Goal: Task Accomplishment & Management: Manage account settings

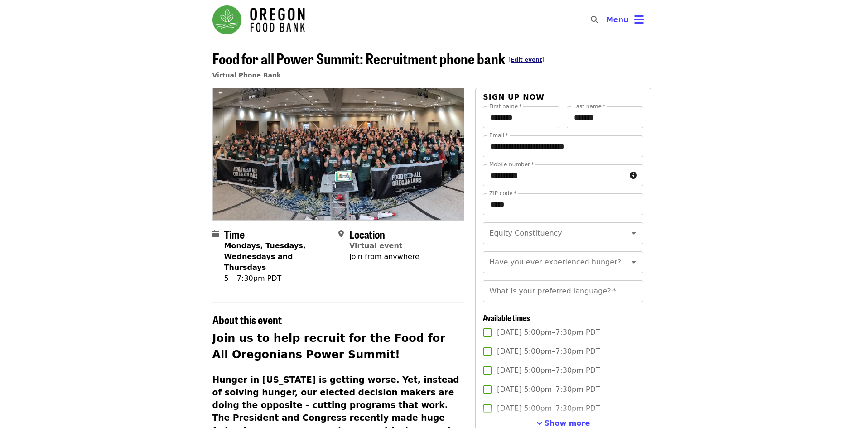
click at [523, 62] on link "Edit event" at bounding box center [525, 60] width 31 height 6
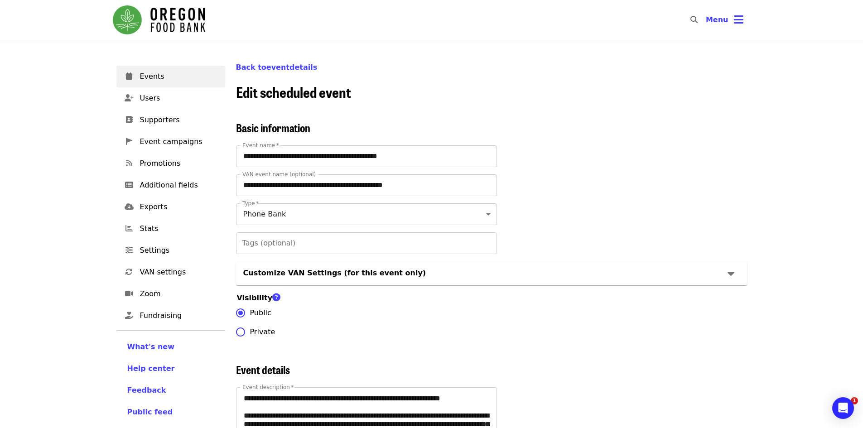
click at [193, 33] on img "Main navigation" at bounding box center [159, 19] width 92 height 29
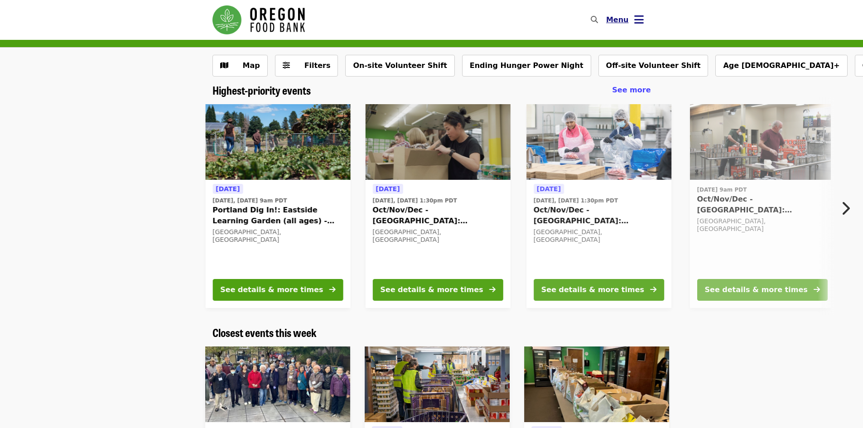
click at [640, 14] on icon "bars icon" at bounding box center [639, 19] width 10 height 13
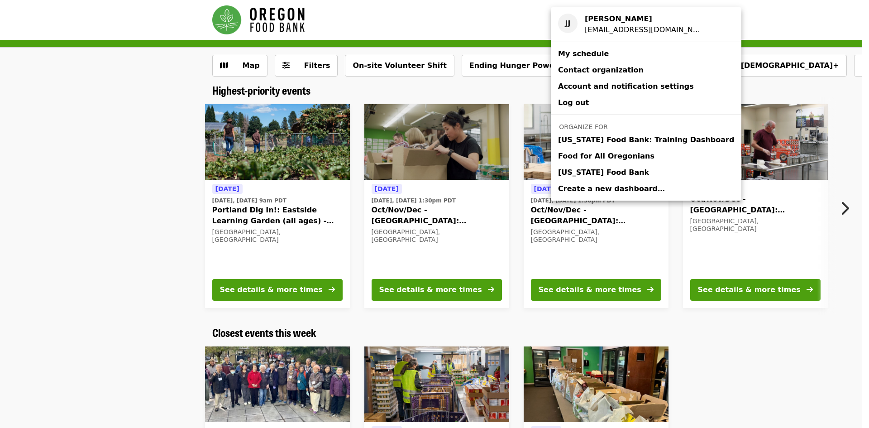
click at [589, 169] on span "[US_STATE] Food Bank" at bounding box center [603, 172] width 91 height 11
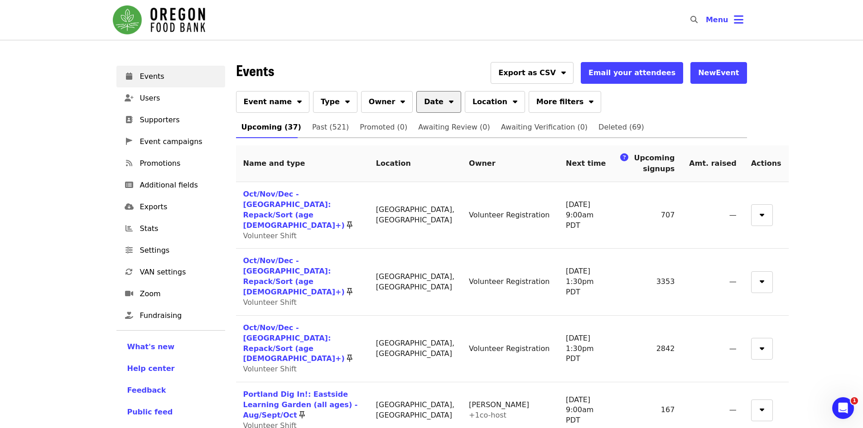
click at [424, 99] on span "Date" at bounding box center [433, 101] width 19 height 11
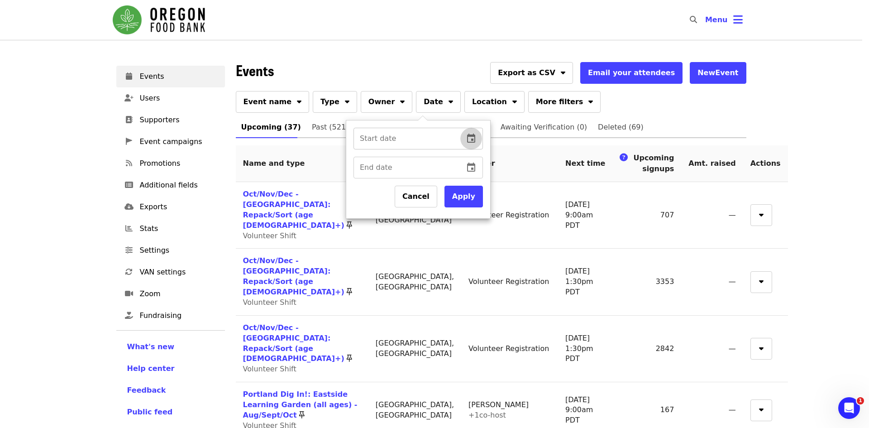
click at [466, 134] on icon "change date" at bounding box center [471, 138] width 11 height 11
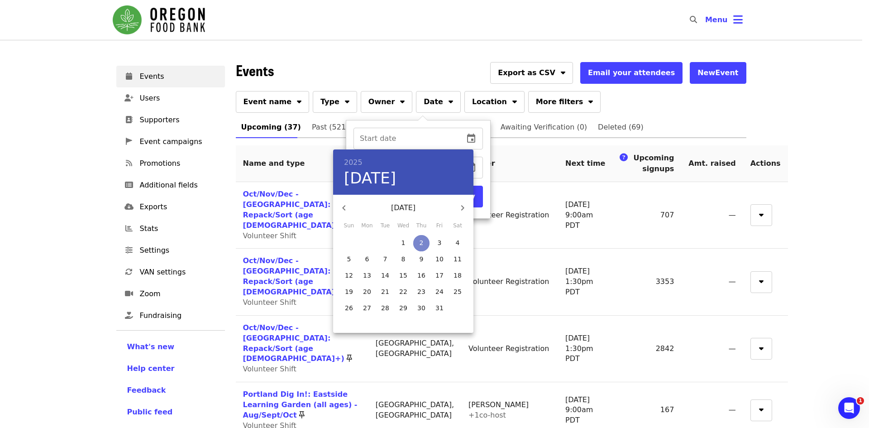
click at [421, 238] on p "2" at bounding box center [422, 242] width 4 height 9
type input "**********"
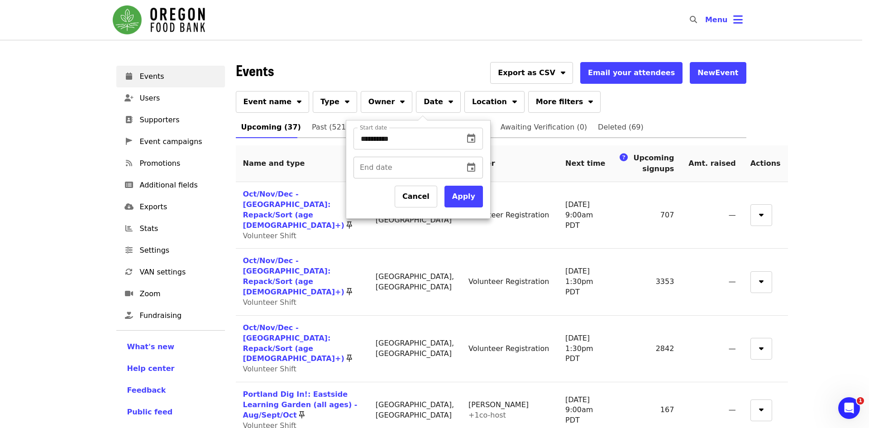
click at [476, 159] on button "change date" at bounding box center [472, 168] width 22 height 22
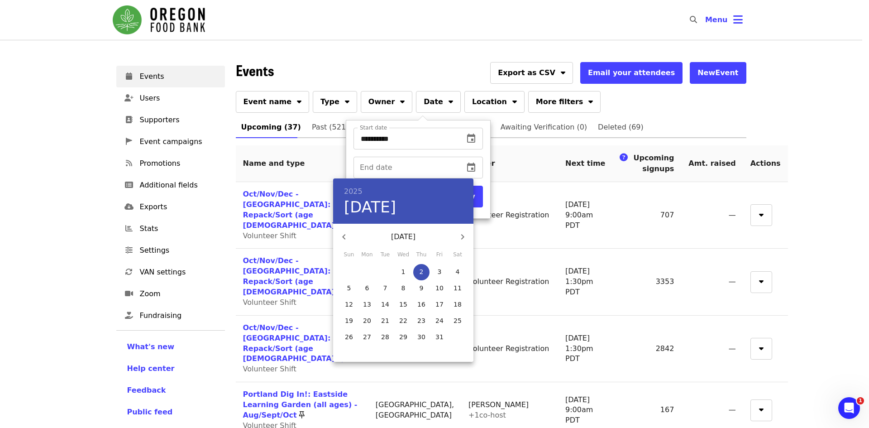
click at [422, 271] on p "2" at bounding box center [422, 271] width 4 height 9
type input "**********"
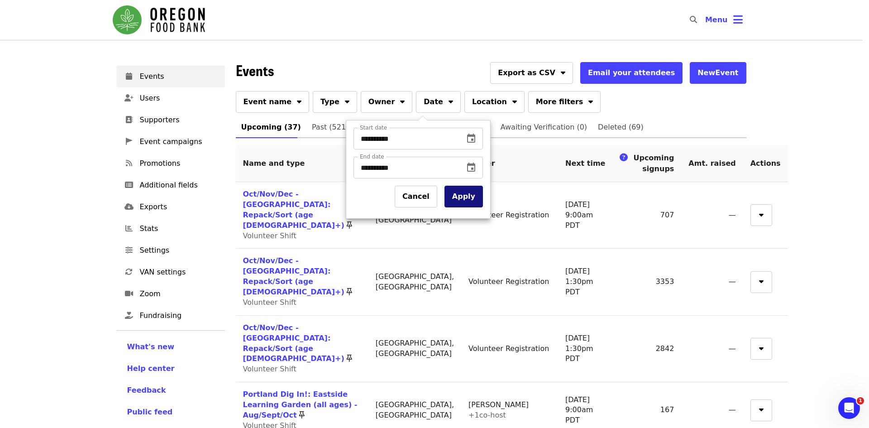
click at [474, 192] on button "Apply" at bounding box center [464, 197] width 38 height 22
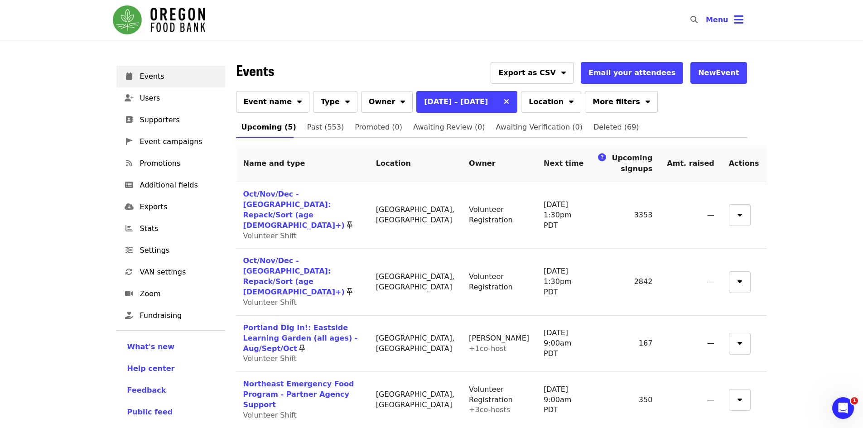
scroll to position [18, 0]
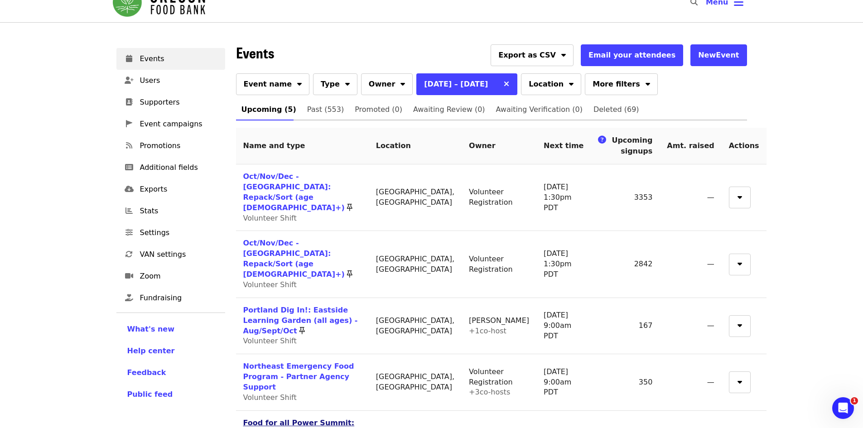
click at [346, 418] on link "Food for all Power Summit: Recruitment phone bank" at bounding box center [298, 427] width 111 height 19
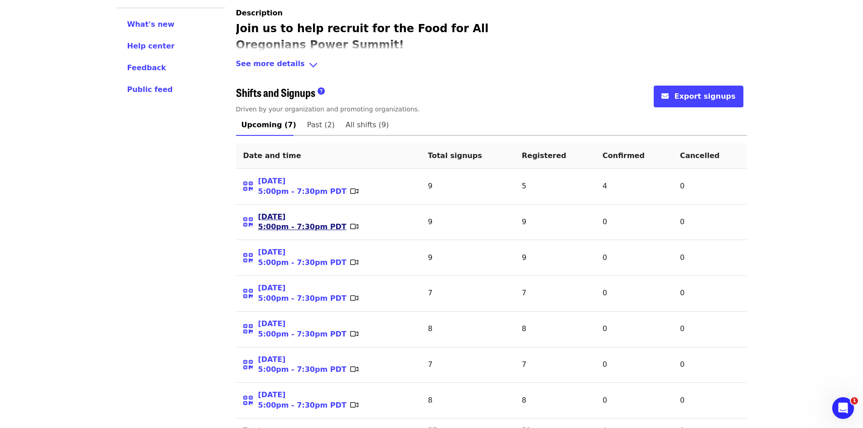
scroll to position [325, 0]
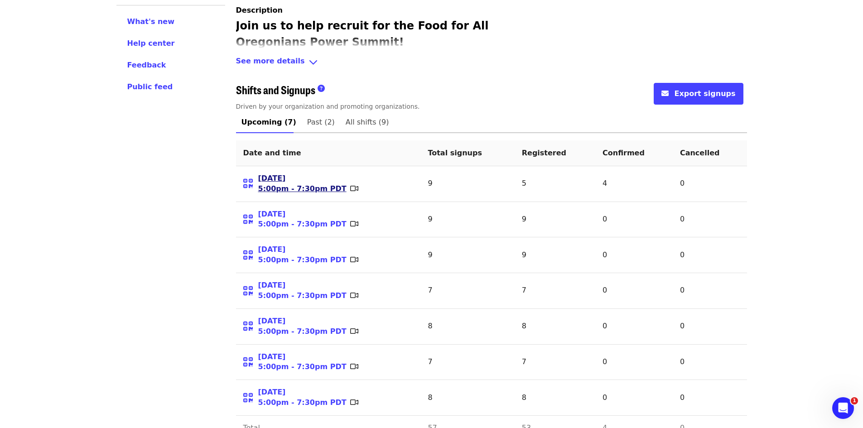
click at [301, 189] on link "[DATE] 5:00pm - 7:30pm PDT" at bounding box center [302, 183] width 88 height 21
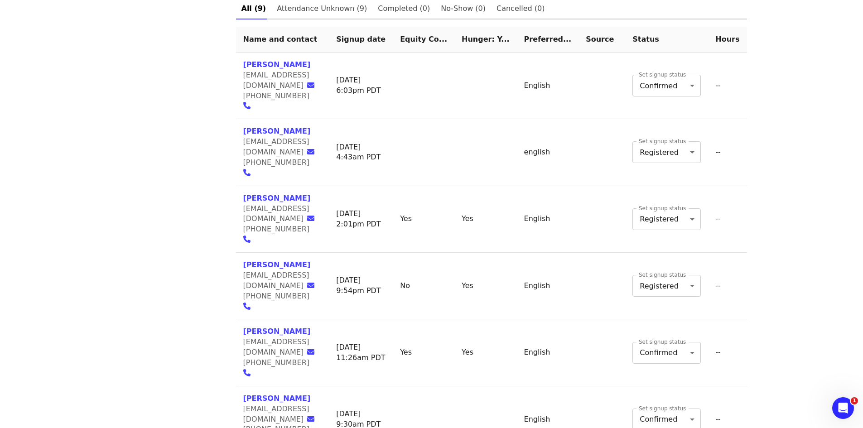
scroll to position [596, 0]
